Goal: Task Accomplishment & Management: Complete application form

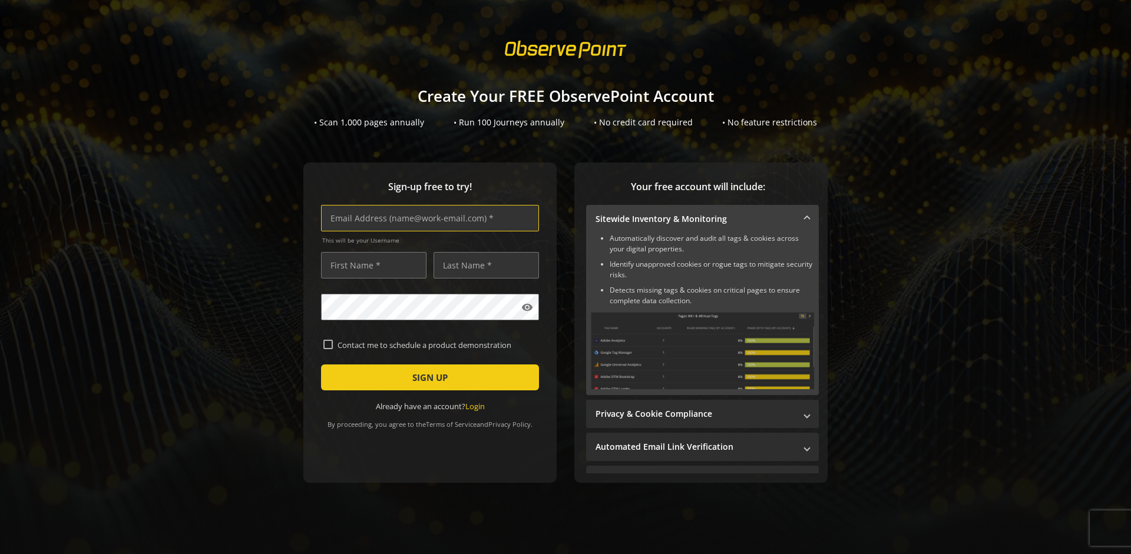
click at [427, 218] on input "text" at bounding box center [430, 218] width 218 height 27
type input "[EMAIL_ADDRESS][DOMAIN_NAME]"
click at [370, 265] on input "text" at bounding box center [373, 265] width 105 height 27
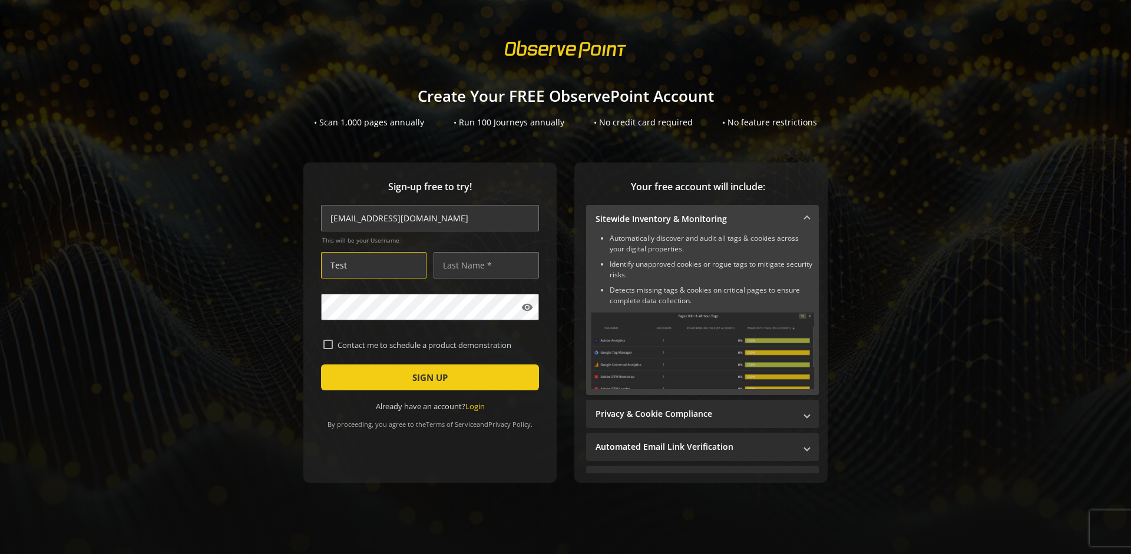
type input "Test"
click at [483, 265] on input "text" at bounding box center [485, 265] width 105 height 27
type input "Test"
click at [427, 378] on span "SIGN UP" at bounding box center [429, 377] width 35 height 21
